Goal: Task Accomplishment & Management: Complete application form

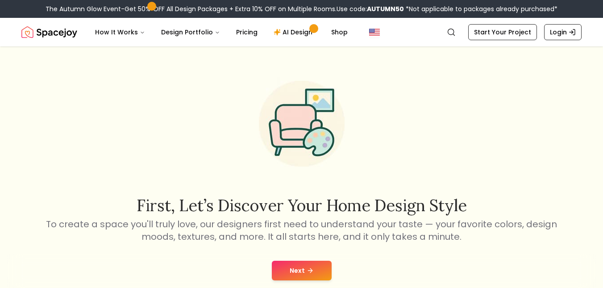
click at [305, 273] on button "Next" at bounding box center [302, 271] width 60 height 20
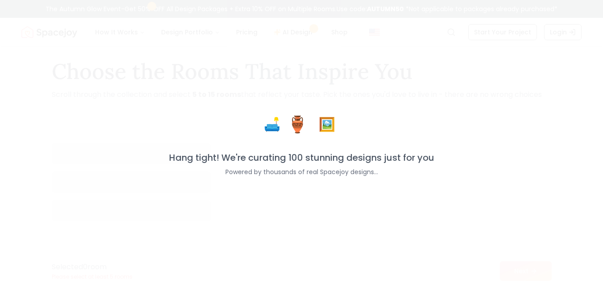
scroll to position [21, 0]
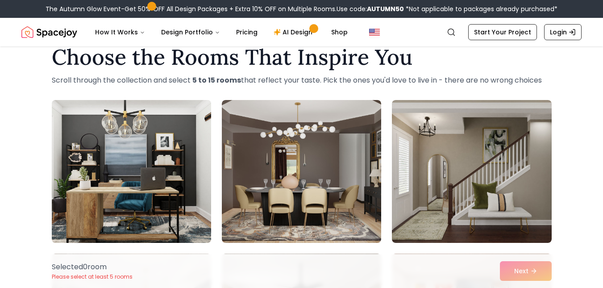
click at [134, 178] on img at bounding box center [131, 171] width 167 height 150
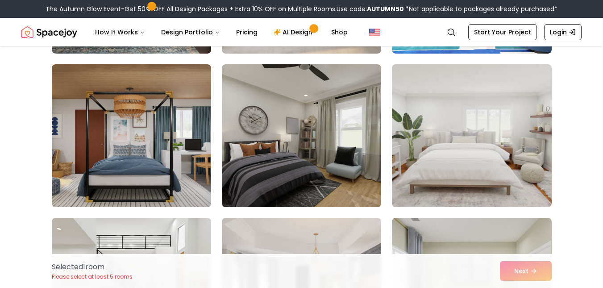
scroll to position [364, 0]
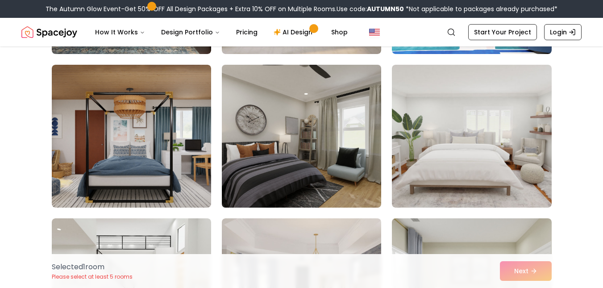
click at [294, 135] on img at bounding box center [301, 136] width 167 height 150
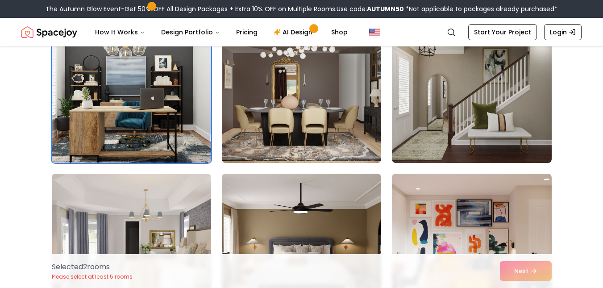
scroll to position [92, 0]
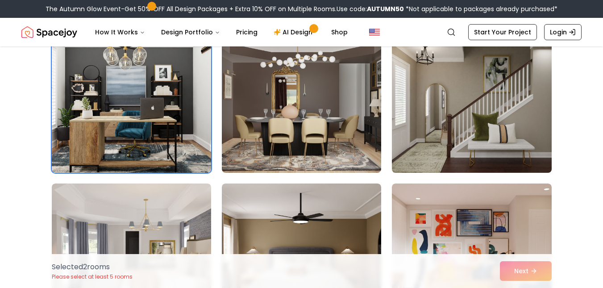
click at [441, 138] on img at bounding box center [471, 101] width 167 height 150
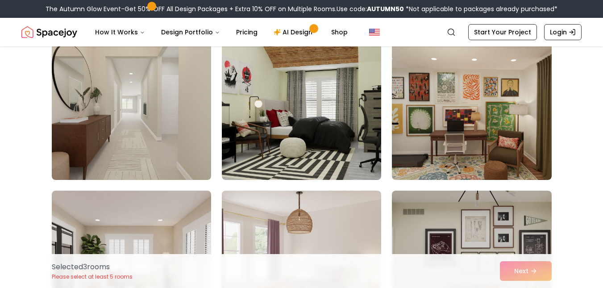
scroll to position [699, 0]
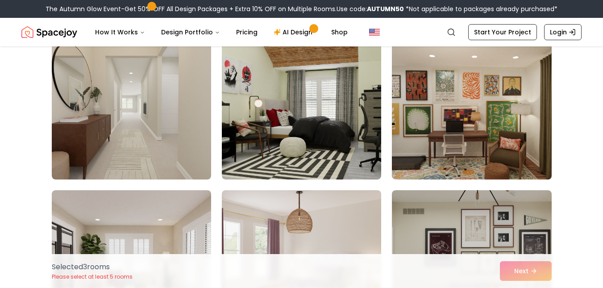
click at [431, 139] on img at bounding box center [471, 108] width 167 height 150
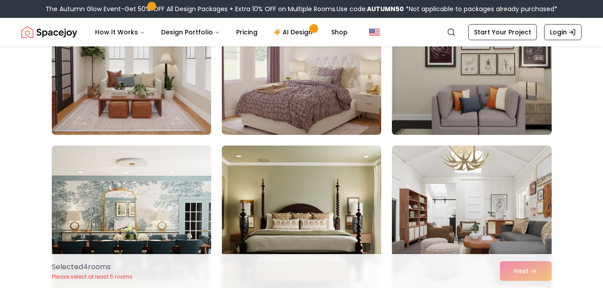
scroll to position [902, 0]
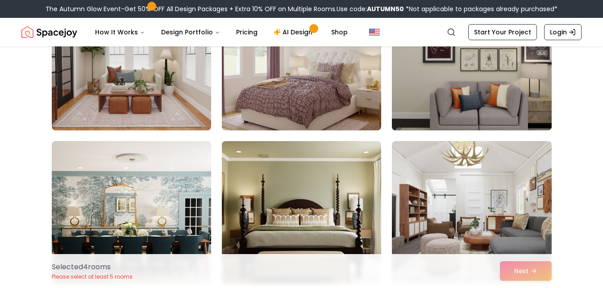
click at [442, 92] on img at bounding box center [471, 59] width 167 height 150
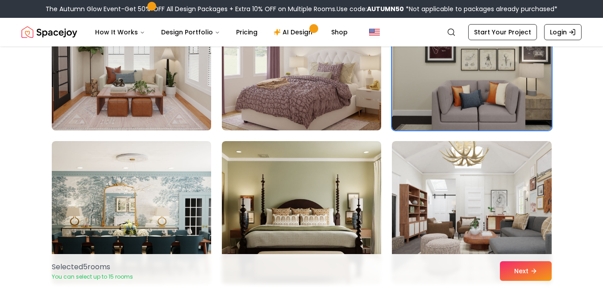
click at [140, 121] on img at bounding box center [131, 59] width 167 height 150
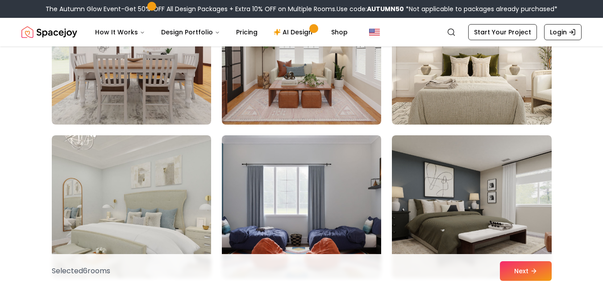
scroll to position [1757, 0]
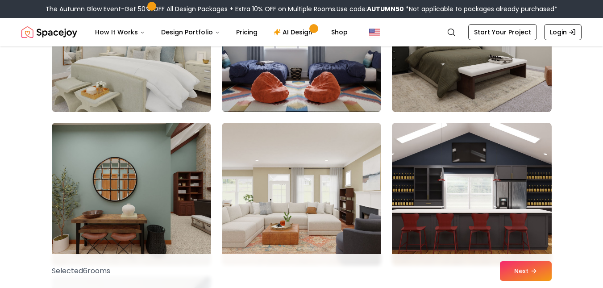
scroll to position [1864, 0]
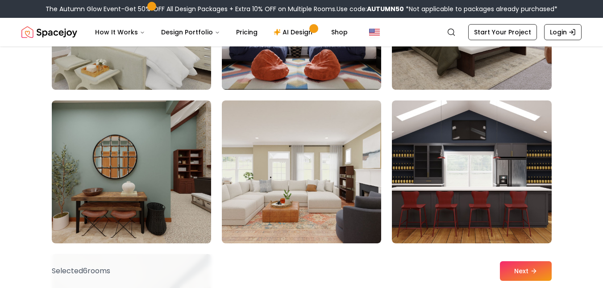
click at [535, 158] on img at bounding box center [471, 171] width 159 height 143
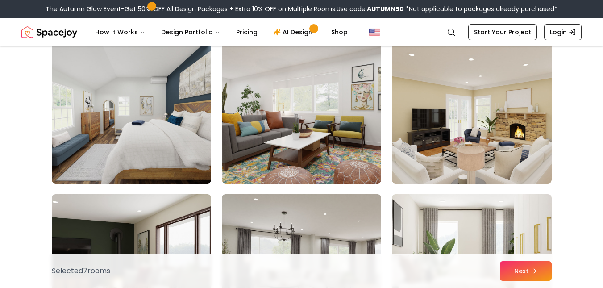
scroll to position [2081, 0]
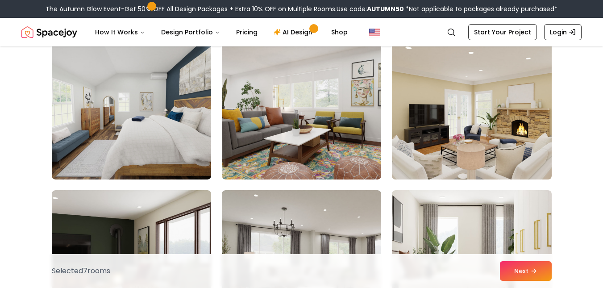
click at [535, 129] on img at bounding box center [471, 108] width 167 height 150
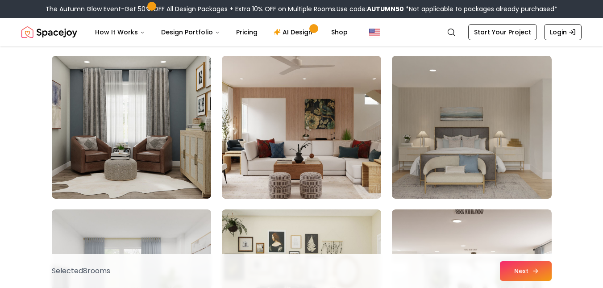
click at [523, 264] on button "Next" at bounding box center [526, 271] width 52 height 20
